Goal: Task Accomplishment & Management: Use online tool/utility

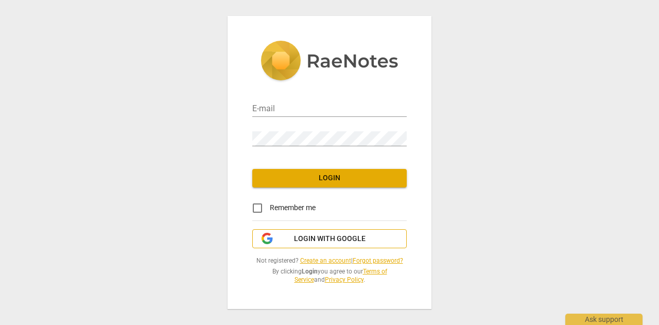
type input "[PERSON_NAME][DOMAIN_NAME][EMAIL_ADDRESS][DOMAIN_NAME]"
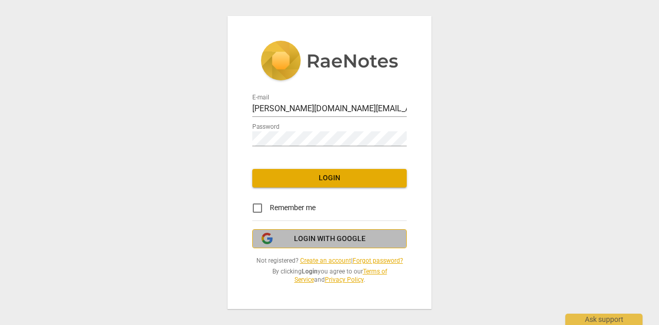
click at [322, 242] on span "Login with Google" at bounding box center [330, 239] width 72 height 10
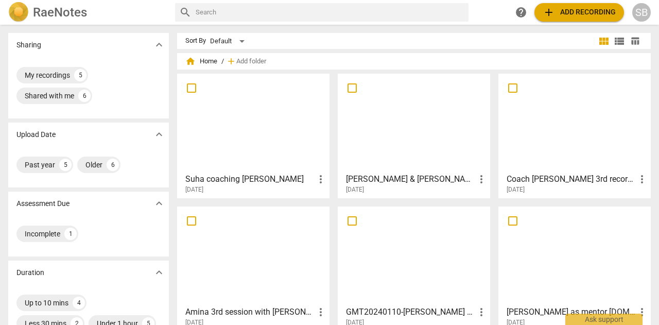
click at [568, 8] on span "add Add recording" at bounding box center [578, 12] width 73 height 12
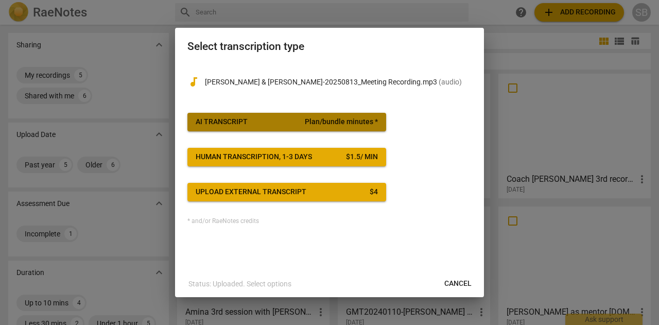
click at [302, 123] on span "AI Transcript Plan/bundle minutes *" at bounding box center [287, 122] width 182 height 10
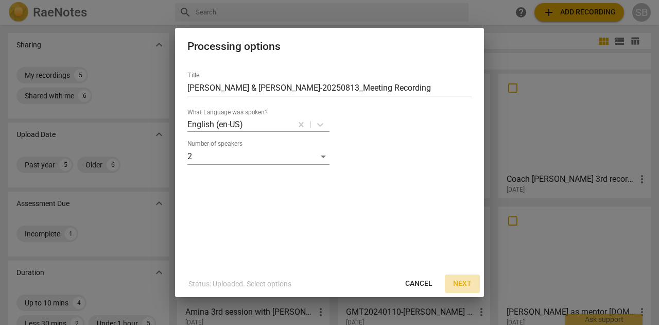
click at [468, 286] on span "Next" at bounding box center [462, 283] width 19 height 10
